Goal: Task Accomplishment & Management: Manage account settings

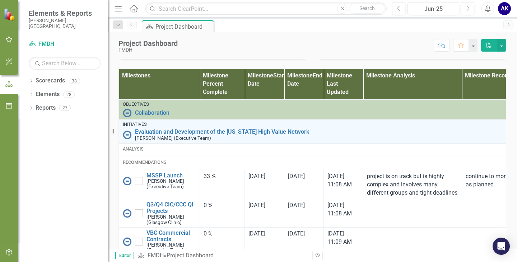
scroll to position [466, 0]
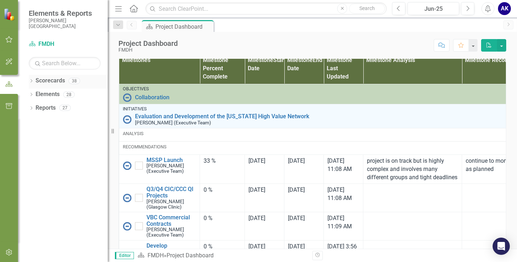
click at [35, 83] on div "Dropdown Scorecards 38" at bounding box center [68, 82] width 79 height 14
click at [29, 80] on icon "Dropdown" at bounding box center [31, 82] width 5 height 4
click at [40, 94] on link "FMDH" at bounding box center [73, 94] width 68 height 8
click at [36, 95] on icon "Dropdown" at bounding box center [34, 94] width 5 height 4
click at [43, 109] on icon "Dropdown" at bounding box center [41, 107] width 5 height 4
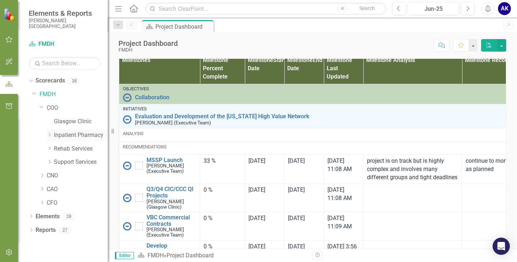
click at [50, 135] on icon "Dropdown" at bounding box center [49, 135] width 5 height 4
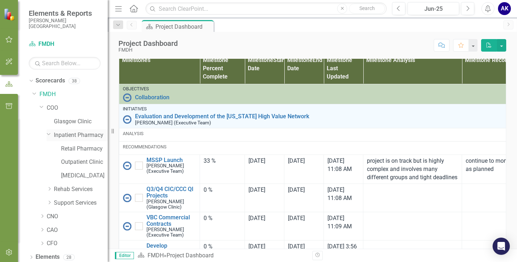
click at [80, 137] on link "Inpatient Pharmacy" at bounding box center [81, 135] width 54 height 8
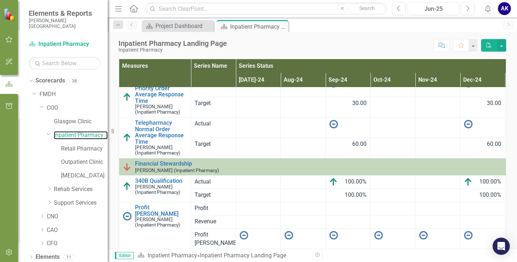
scroll to position [375, 0]
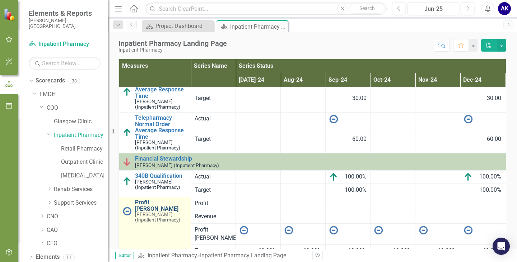
click at [155, 203] on link "Profit [PERSON_NAME]" at bounding box center [161, 205] width 52 height 13
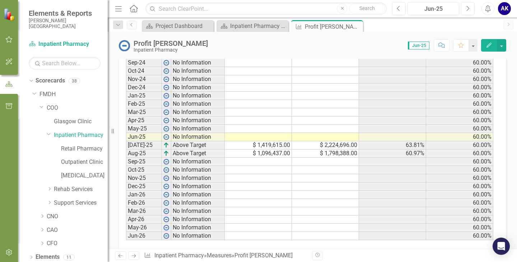
scroll to position [343, 0]
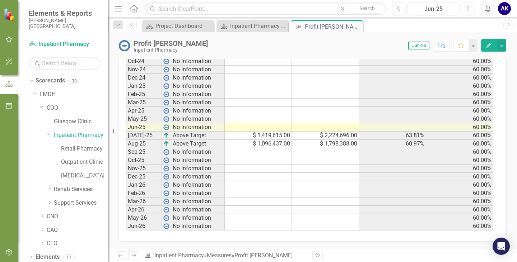
click at [277, 153] on td at bounding box center [258, 152] width 67 height 8
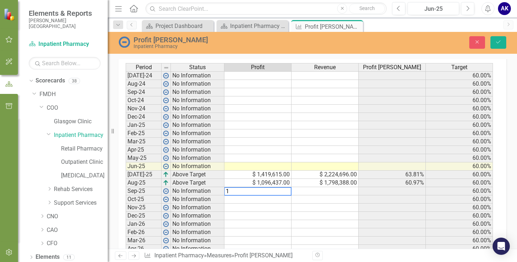
scroll to position [310, 0]
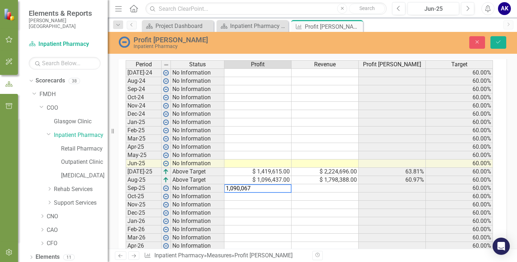
click at [322, 192] on td at bounding box center [324, 188] width 67 height 8
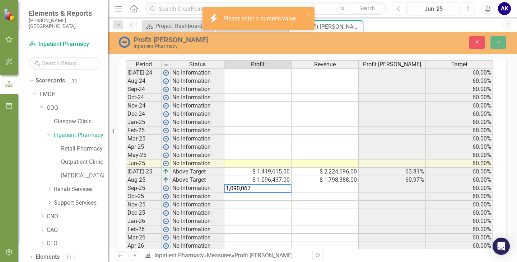
click at [272, 189] on textarea "1,090,067" at bounding box center [257, 188] width 67 height 9
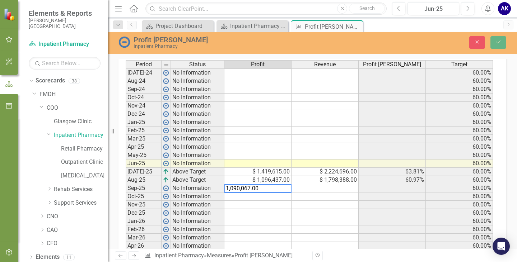
type textarea "1,090,067.00"
click at [476, 34] on div "Profit [PERSON_NAME] Inpatient Pharmacy Close Save" at bounding box center [312, 43] width 409 height 22
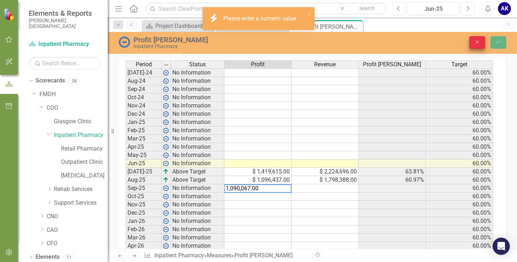
click at [473, 46] on button "Close" at bounding box center [477, 42] width 16 height 13
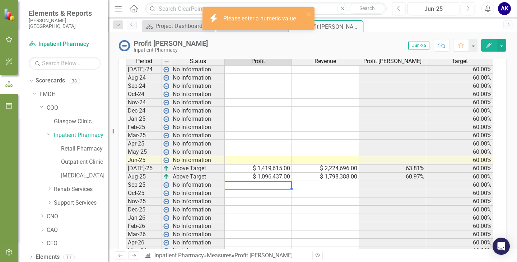
scroll to position [307, 0]
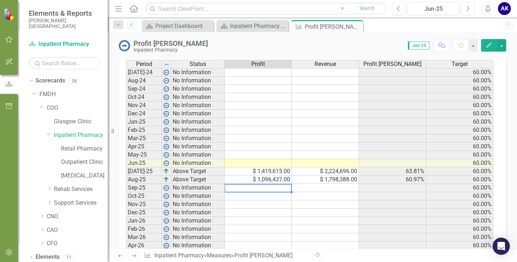
click at [277, 186] on td at bounding box center [258, 188] width 67 height 8
click at [281, 188] on td at bounding box center [258, 188] width 67 height 8
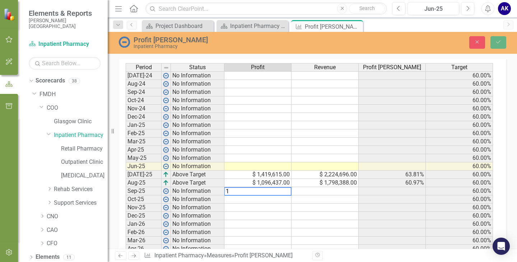
scroll to position [310, 0]
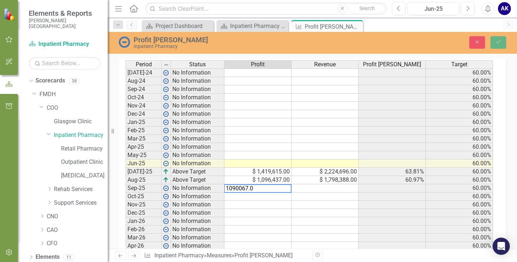
type textarea "1090067.00"
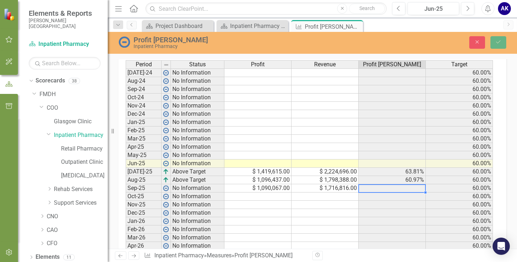
type textarea "1716816.00"
click at [502, 42] on button "Save" at bounding box center [498, 42] width 16 height 13
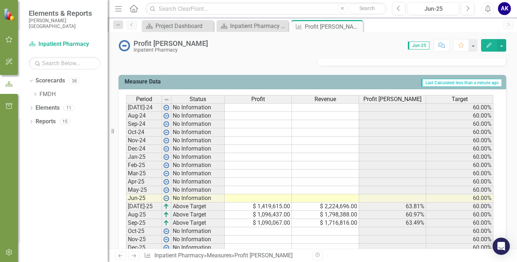
scroll to position [272, 0]
click at [126, 174] on div "Period Status Profit Revenue Profit Margin Target [DATE]-24 No Information 60.0…" at bounding box center [126, 199] width 0 height 207
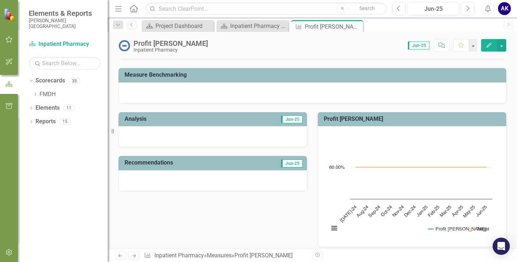
scroll to position [56, 0]
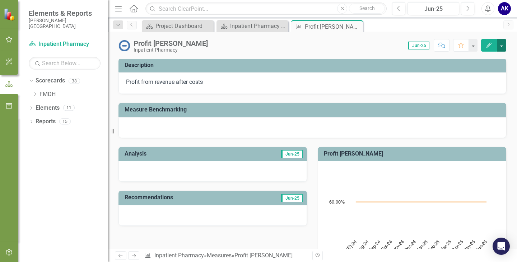
click at [499, 46] on button "button" at bounding box center [501, 45] width 9 height 13
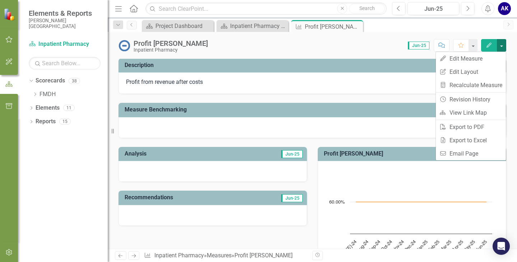
click at [499, 46] on button "button" at bounding box center [501, 45] width 9 height 13
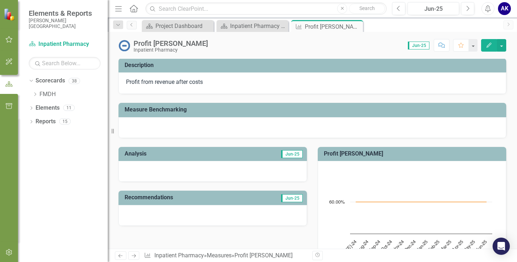
click at [0, 0] on icon "Close" at bounding box center [0, 0] width 0 height 0
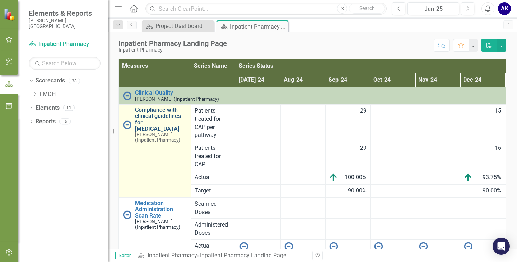
click at [152, 122] on link "Compliance with clinical guidelines for [MEDICAL_DATA]" at bounding box center [161, 119] width 52 height 25
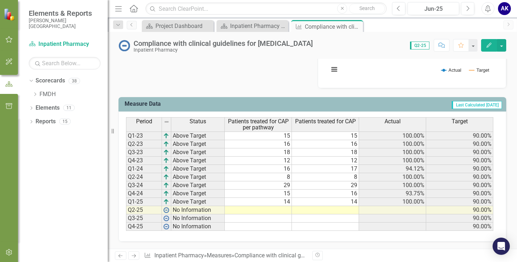
scroll to position [184, 0]
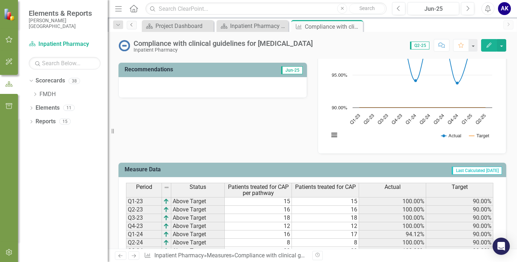
click at [133, 24] on icon "Previous" at bounding box center [132, 25] width 6 height 4
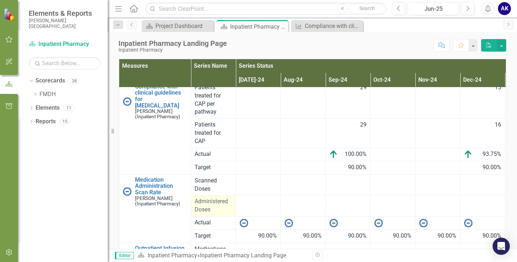
scroll to position [36, 0]
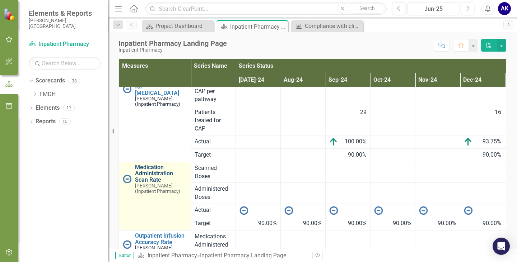
click at [144, 173] on link "Medication Administration Scan Rate" at bounding box center [161, 173] width 52 height 19
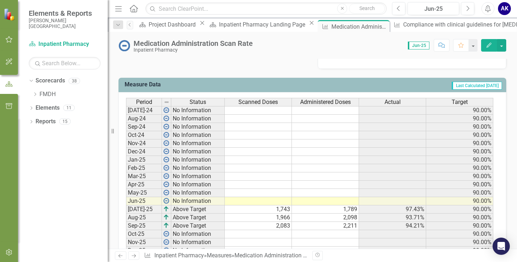
scroll to position [323, 0]
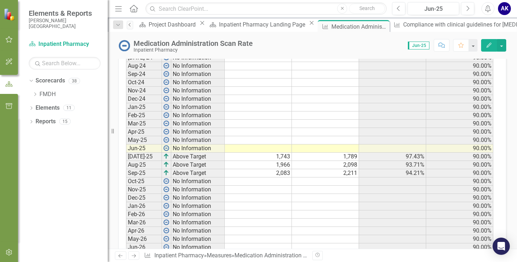
click at [131, 23] on icon "Previous" at bounding box center [130, 25] width 6 height 4
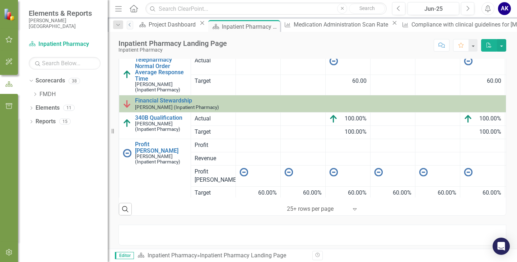
scroll to position [62, 0]
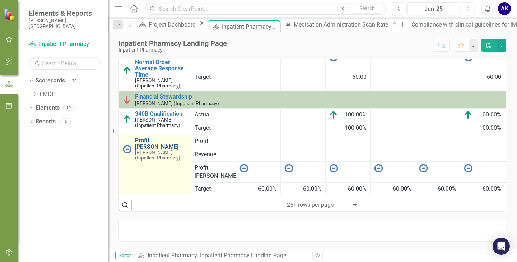
click at [150, 139] on link "Profit [PERSON_NAME]" at bounding box center [161, 143] width 52 height 13
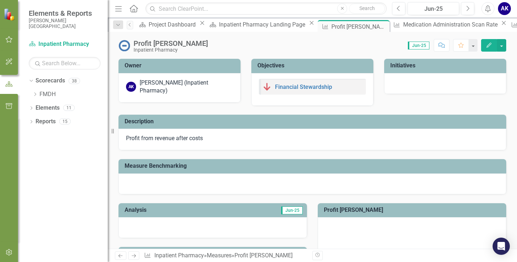
click at [268, 84] on img at bounding box center [267, 87] width 9 height 9
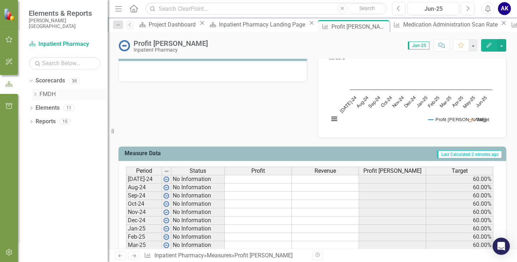
scroll to position [200, 0]
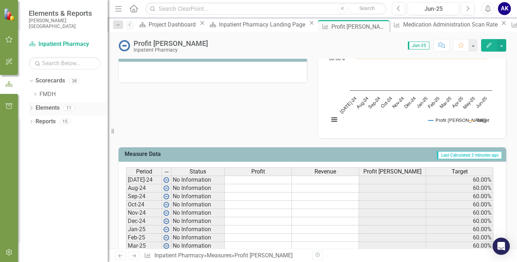
click at [39, 109] on link "Elements" at bounding box center [48, 108] width 24 height 8
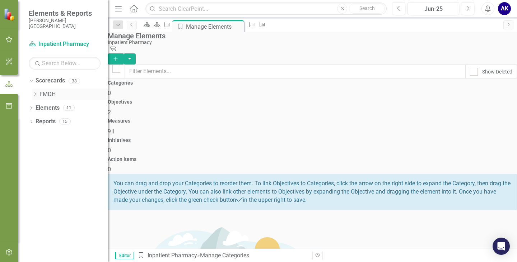
click at [39, 94] on div "Dropdown" at bounding box center [35, 94] width 7 height 6
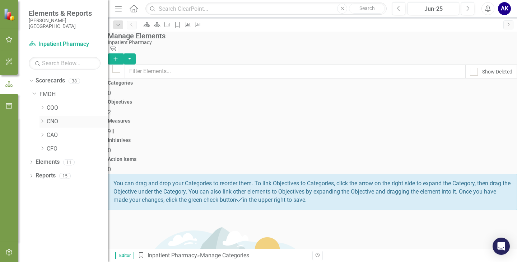
click at [42, 123] on icon at bounding box center [43, 121] width 2 height 4
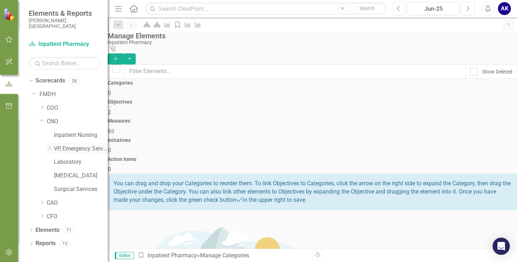
click at [51, 146] on icon "Dropdown" at bounding box center [49, 148] width 5 height 4
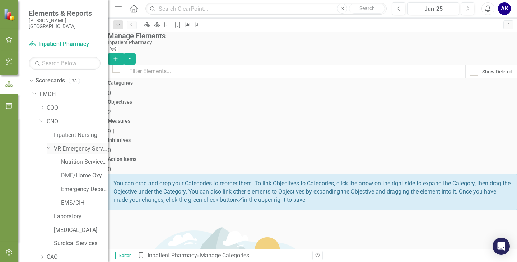
click at [75, 149] on link "VP, Emergency Services" at bounding box center [81, 149] width 54 height 8
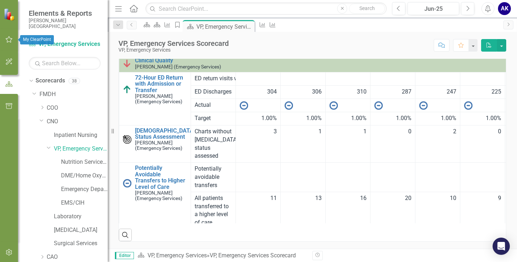
click at [8, 43] on button "button" at bounding box center [9, 39] width 16 height 15
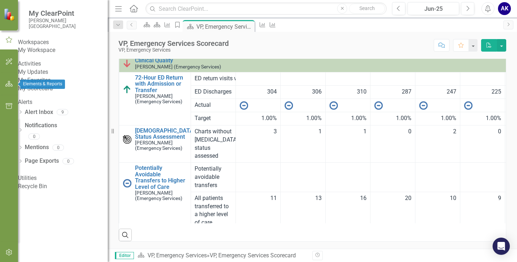
click at [7, 82] on icon "button" at bounding box center [9, 84] width 8 height 6
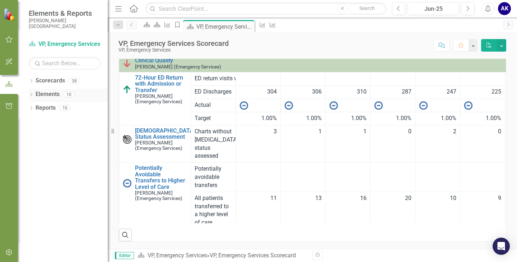
click at [33, 94] on icon "Dropdown" at bounding box center [31, 95] width 5 height 4
click at [36, 109] on icon "Dropdown" at bounding box center [34, 109] width 5 height 4
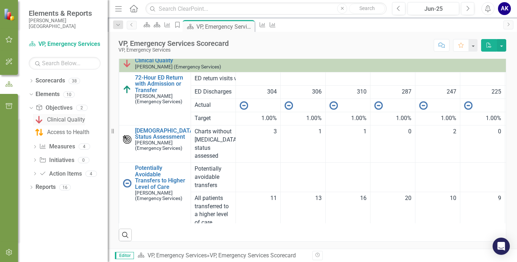
click at [54, 117] on div "Clinical Quality" at bounding box center [66, 120] width 38 height 6
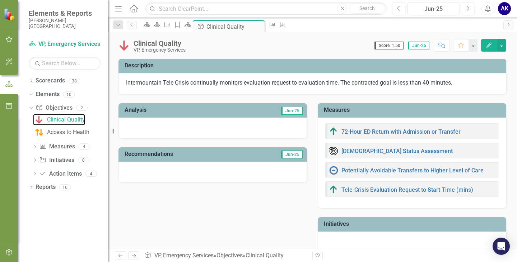
scroll to position [11, 0]
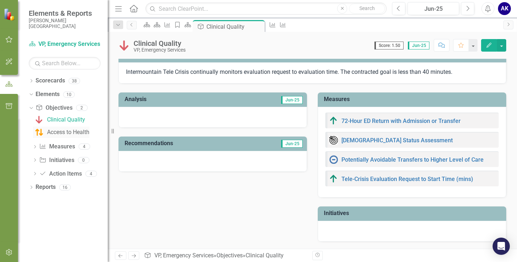
click at [52, 134] on div "Access to Health" at bounding box center [68, 132] width 42 height 6
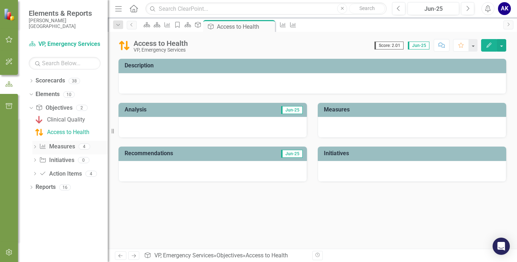
click at [46, 148] on icon "Measure" at bounding box center [42, 147] width 7 height 6
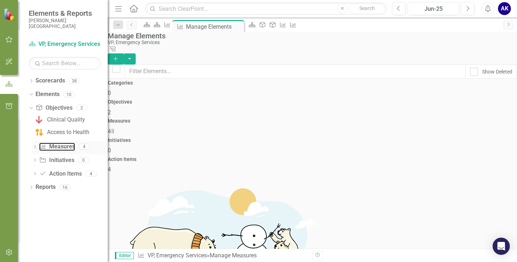
checkbox input "false"
click at [49, 164] on link "Initiative Initiatives" at bounding box center [56, 160] width 35 height 8
click at [7, 40] on icon "button" at bounding box center [9, 39] width 7 height 6
